Goal: Information Seeking & Learning: Find specific fact

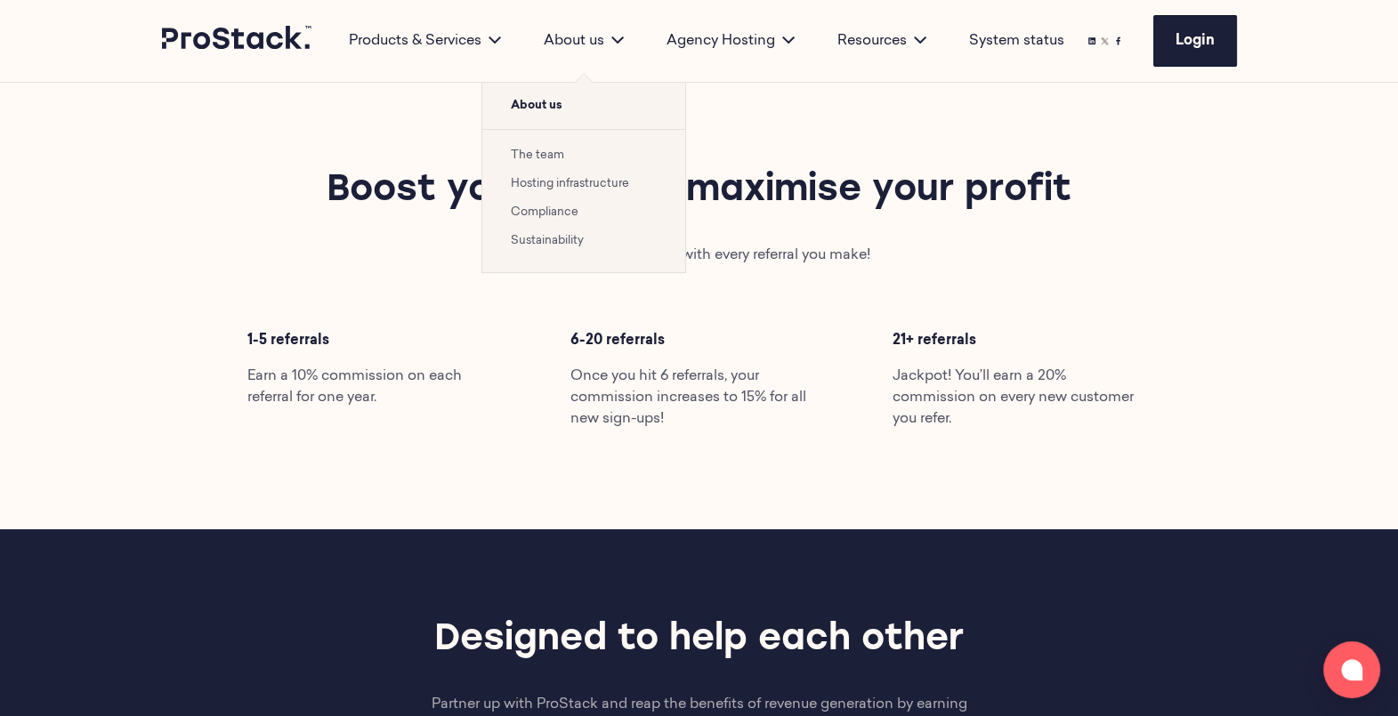
scroll to position [780, 0]
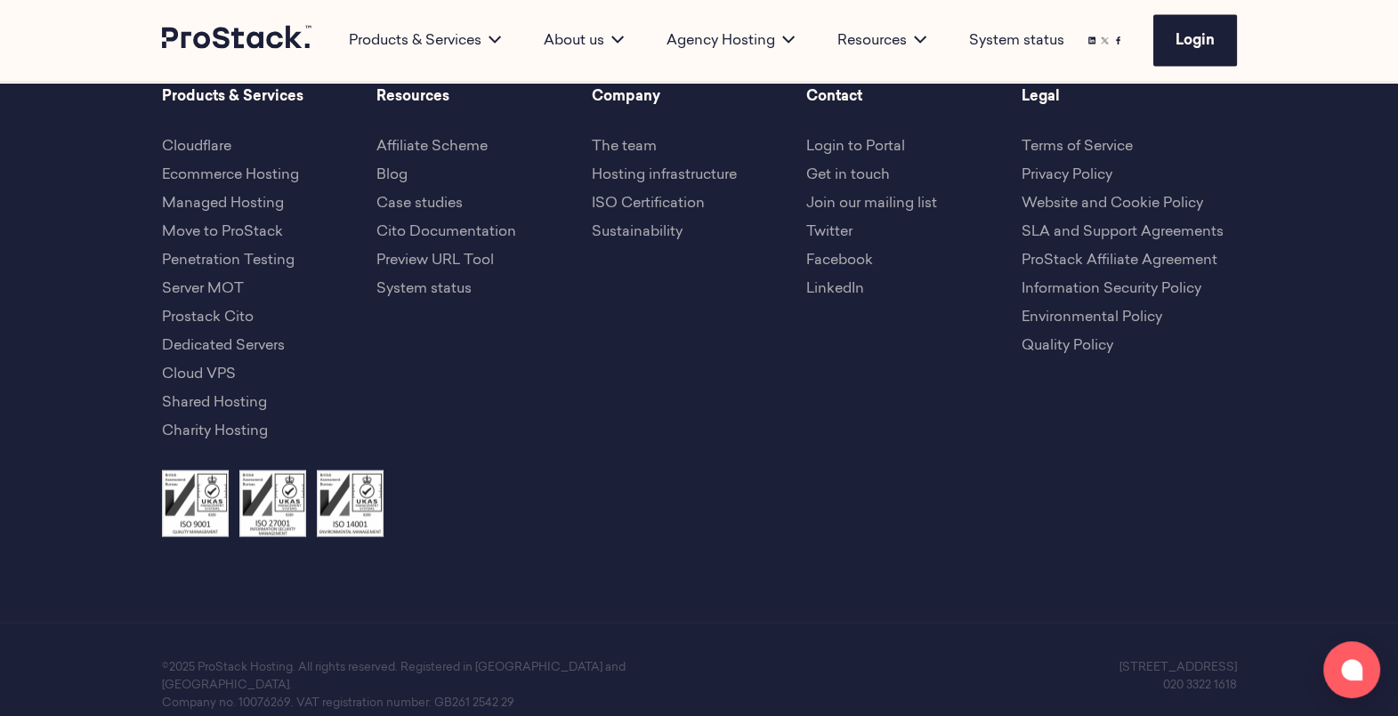
scroll to position [3933, 0]
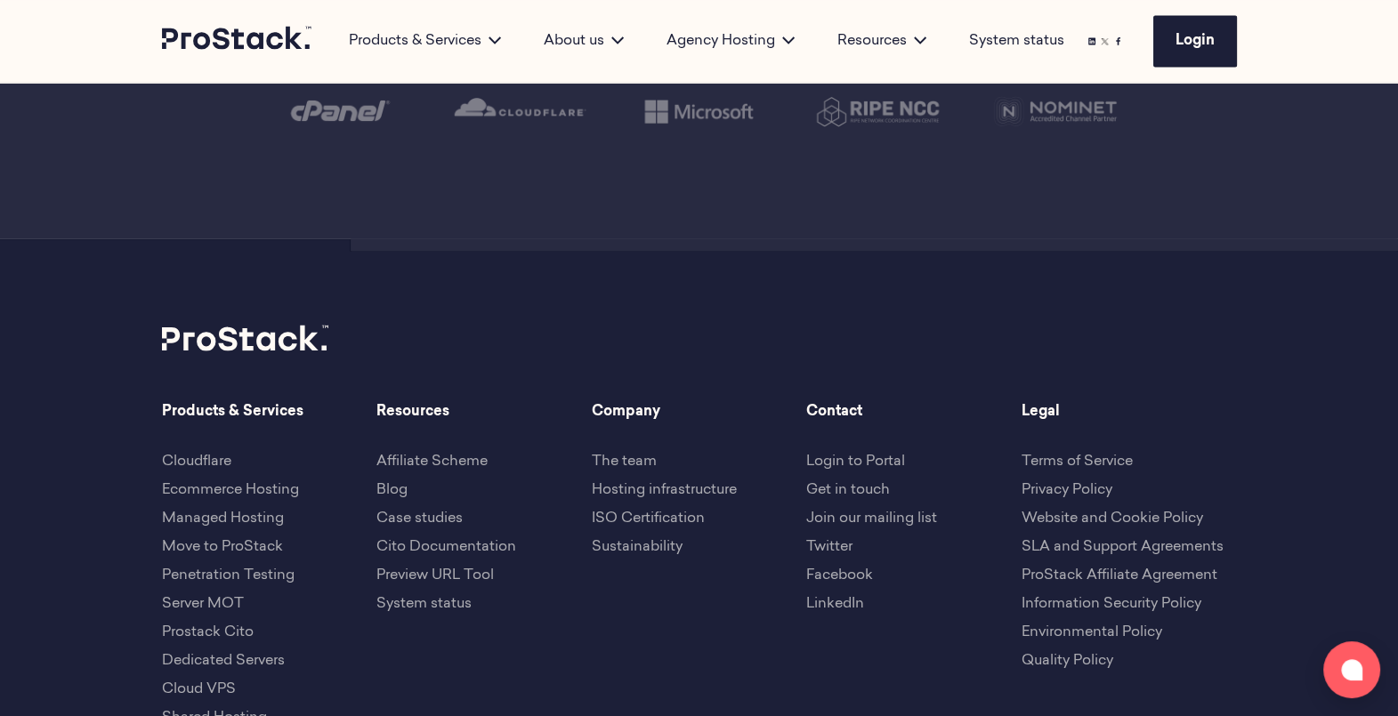
click at [1071, 539] on link "SLA and Support Agreements" at bounding box center [1123, 546] width 202 height 14
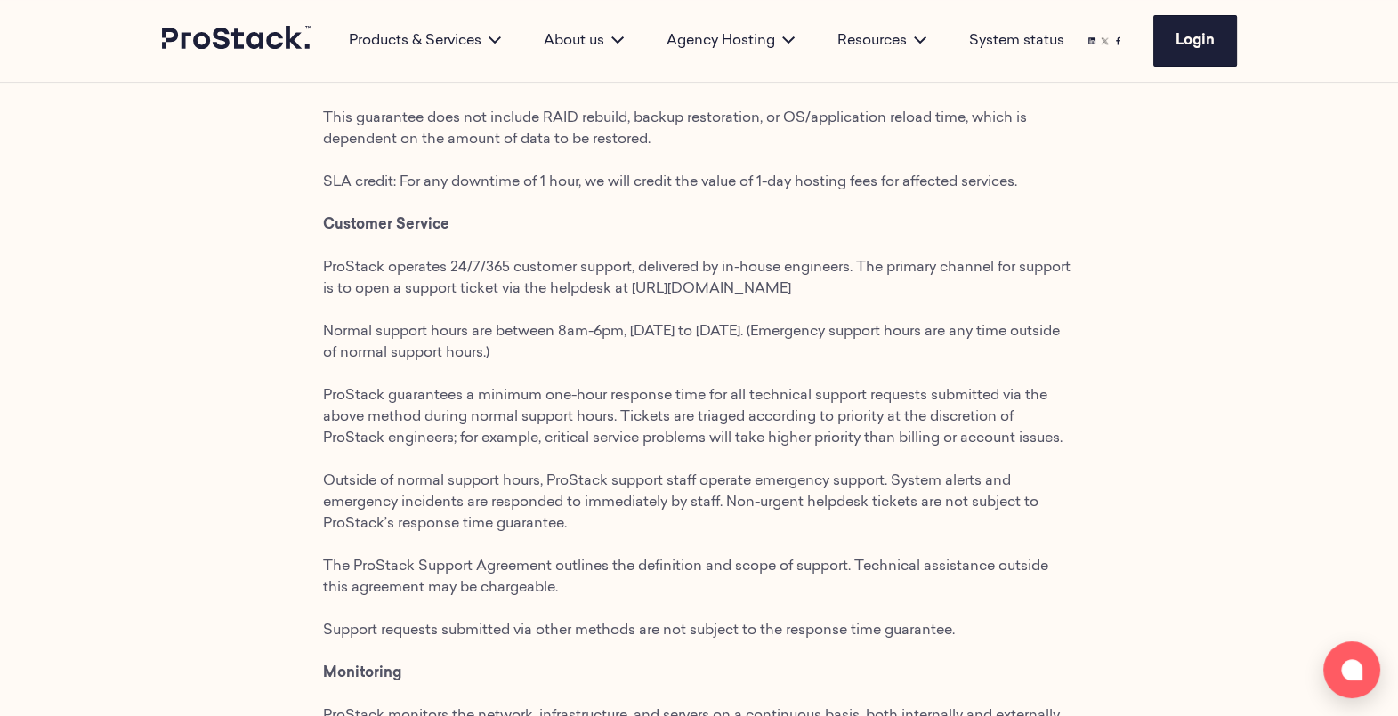
click at [766, 460] on p "The ProStack Managed Hosting Service Level Agreement is designed to provide the…" at bounding box center [699, 695] width 753 height 2456
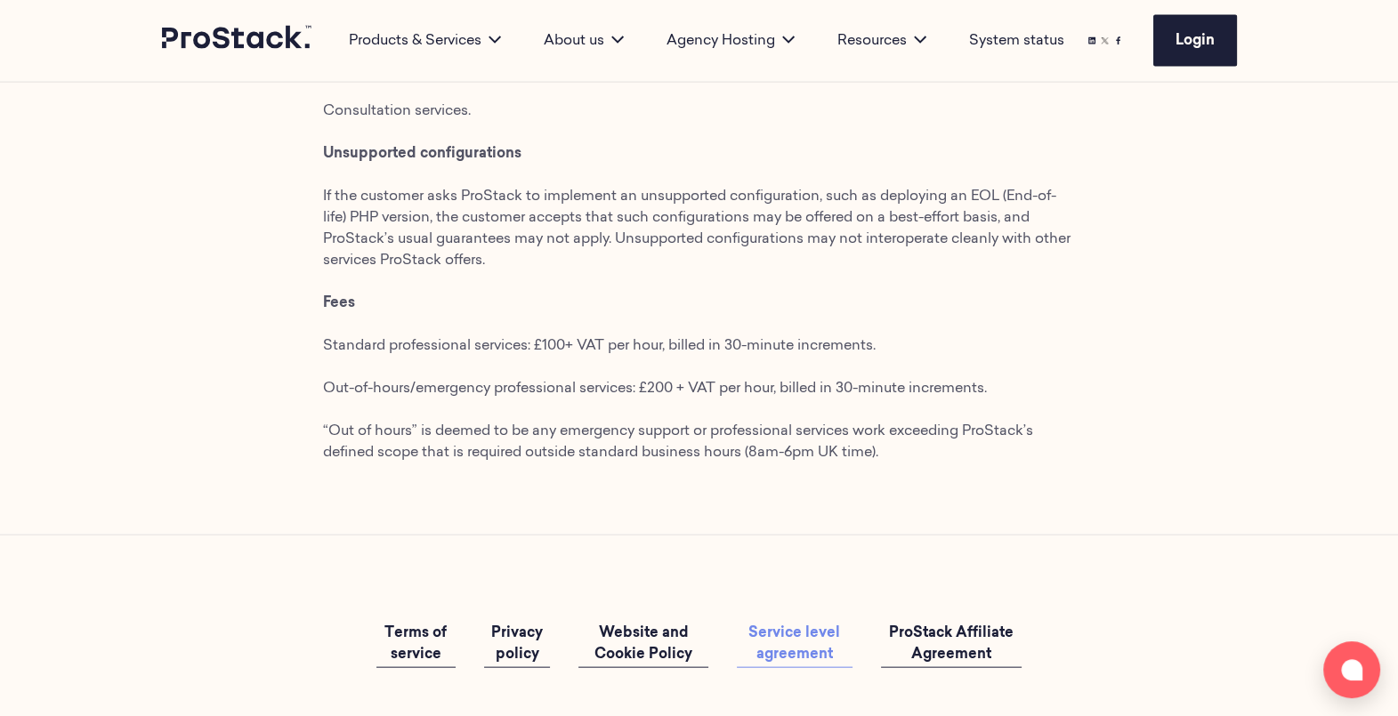
scroll to position [4699, 0]
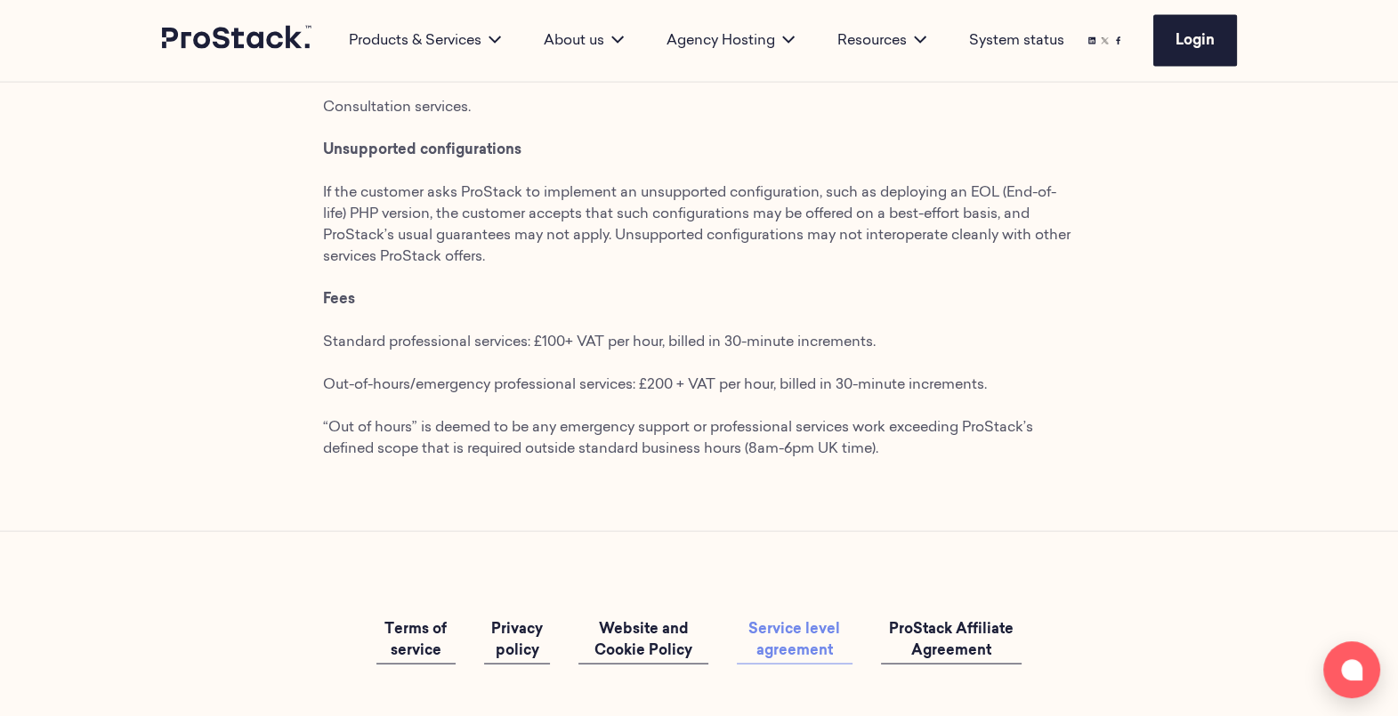
drag, startPoint x: 1026, startPoint y: 455, endPoint x: 321, endPoint y: 418, distance: 705.7
copy p "Standard professional services: £100+ VAT per hour, billed in 30-minute increme…"
click at [497, 649] on div "Terms of service Privacy policy Website and Cookie Policy Service level agreeme…" at bounding box center [699, 641] width 1217 height 218
drag, startPoint x: 647, startPoint y: 455, endPoint x: 165, endPoint y: 445, distance: 482.4
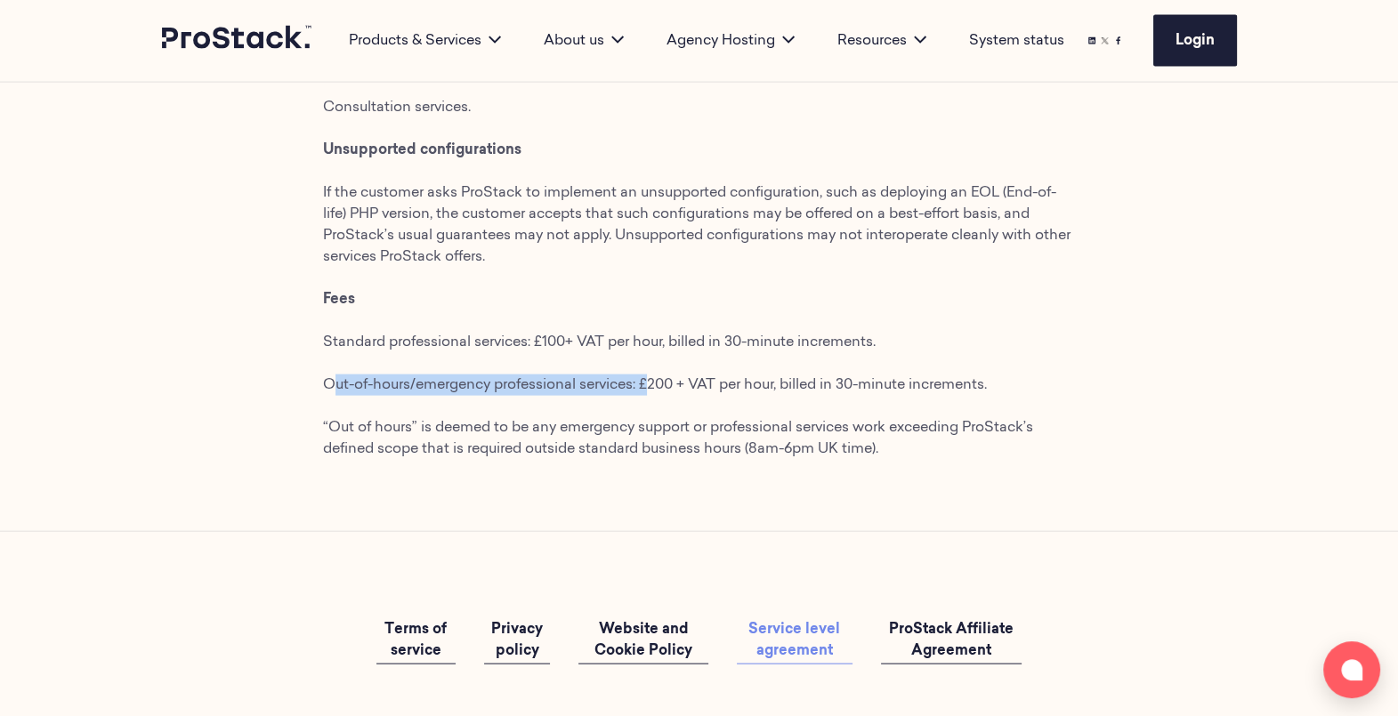
copy p "Out-of-hours/emergency professional services:"
drag, startPoint x: 925, startPoint y: 529, endPoint x: 319, endPoint y: 373, distance: 626.8
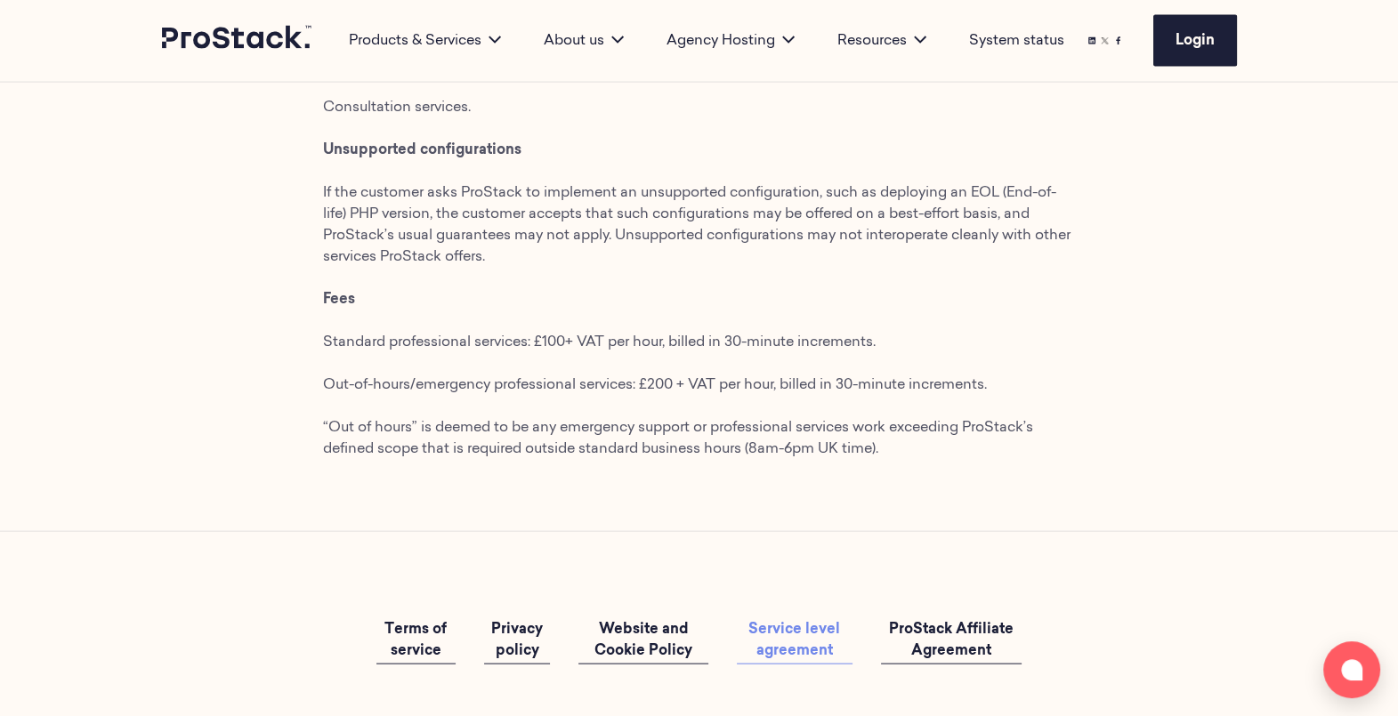
copy p "Fees Standard professional services: £100+ VAT per hour, billed in 30-minute in…"
drag, startPoint x: 546, startPoint y: 416, endPoint x: 564, endPoint y: 412, distance: 18.3
copy p "100"
